Goal: Information Seeking & Learning: Learn about a topic

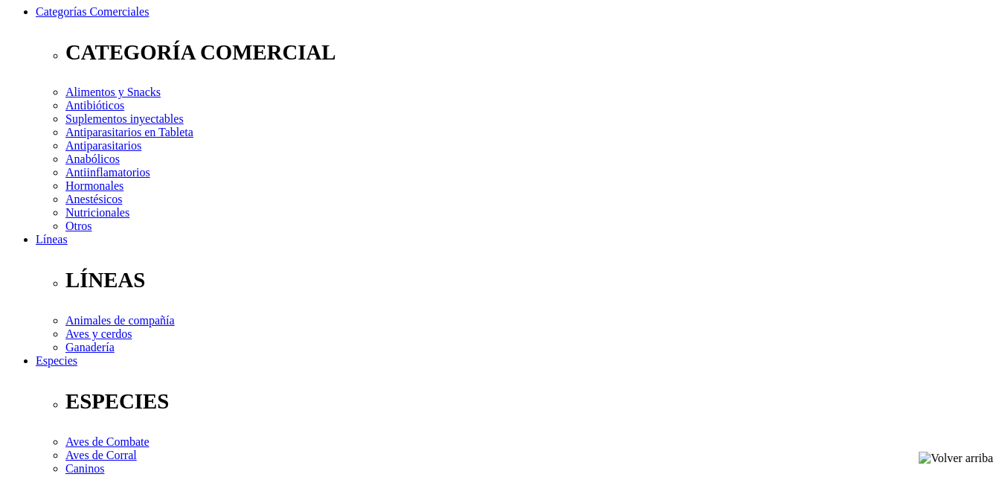
select select "205"
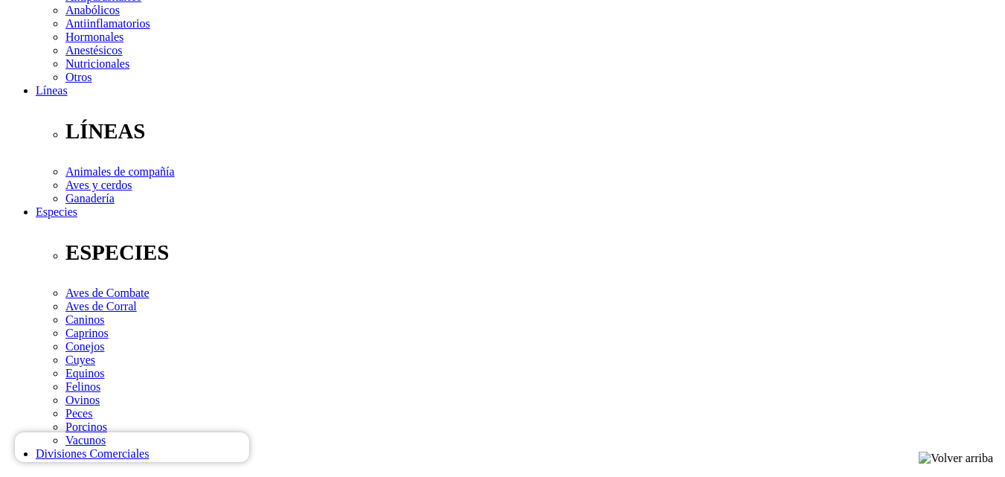
select select "205"
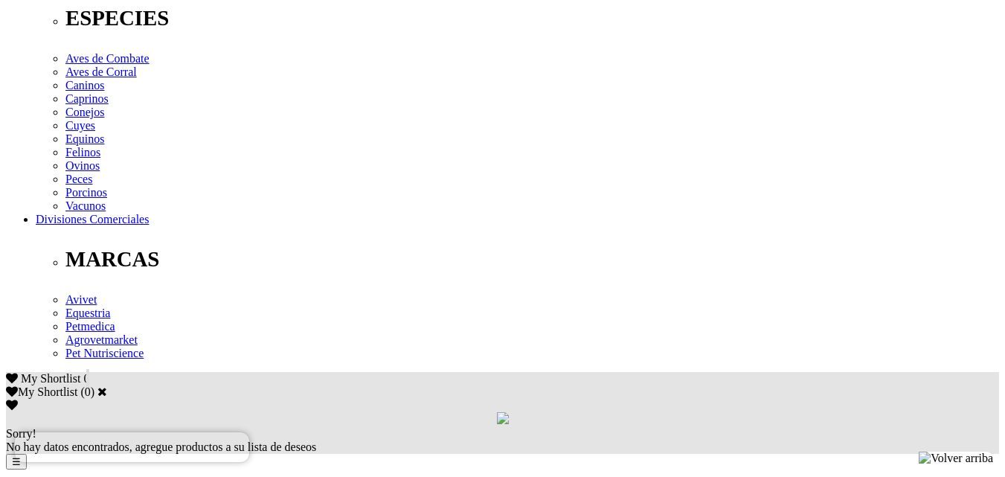
scroll to position [670, 0]
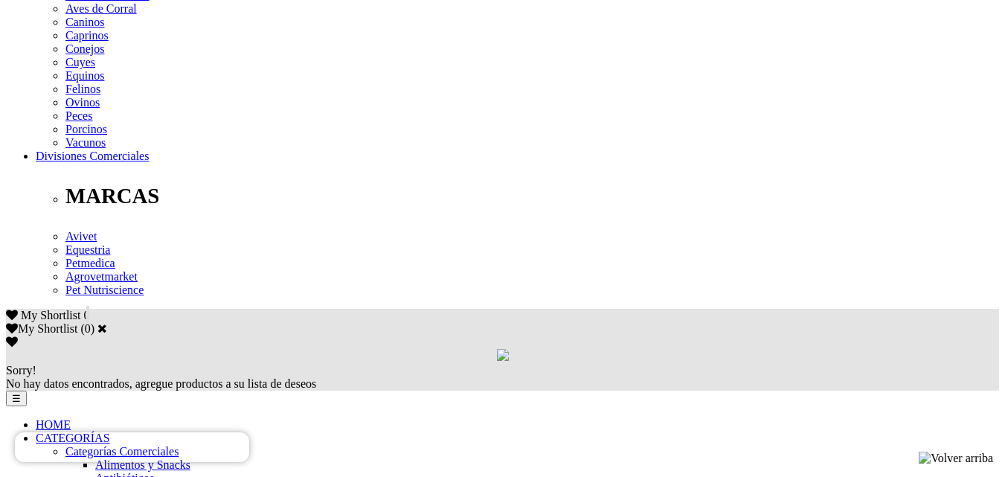
drag, startPoint x: 89, startPoint y: 124, endPoint x: 556, endPoint y: 192, distance: 471.5
drag, startPoint x: 534, startPoint y: 192, endPoint x: 86, endPoint y: 121, distance: 453.5
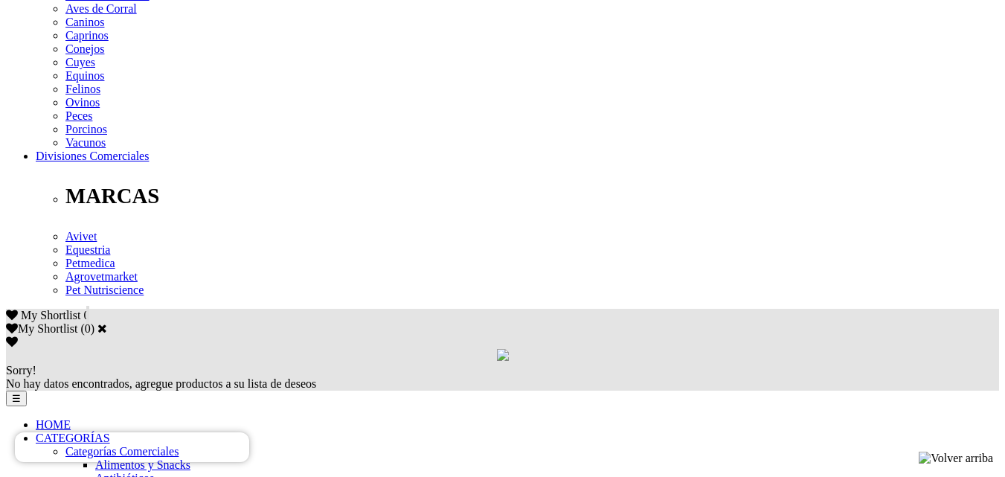
copy p "Tratamiento y prevención de infecciones causadas por gérmenes sensibles a la [M…"
